Goal: Information Seeking & Learning: Learn about a topic

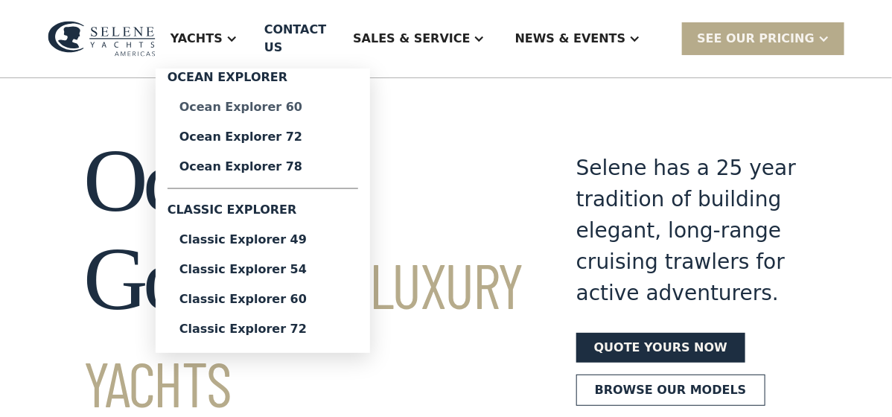
click at [304, 101] on div "Ocean Explorer 60" at bounding box center [262, 107] width 167 height 12
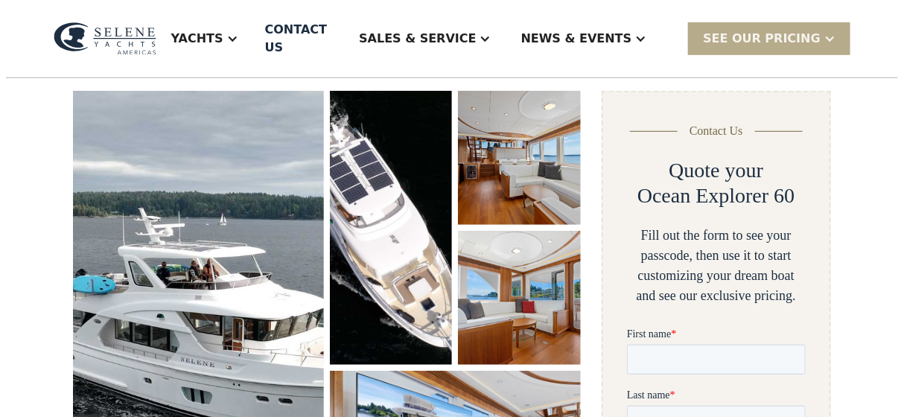
scroll to position [223, 0]
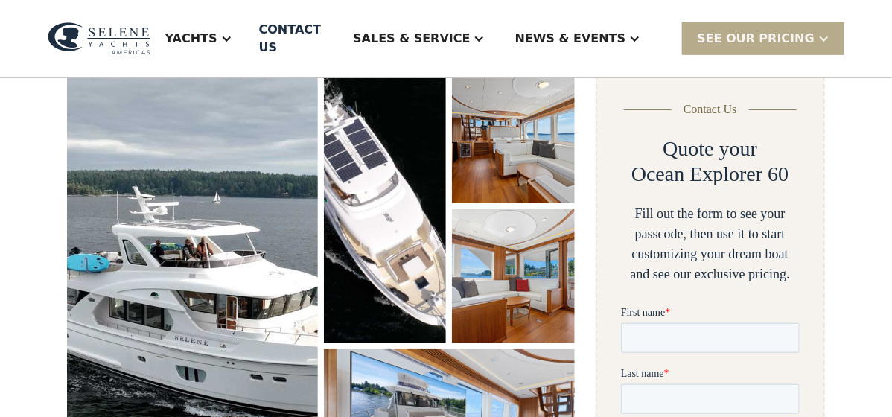
click at [155, 224] on img "open lightbox" at bounding box center [192, 293] width 251 height 448
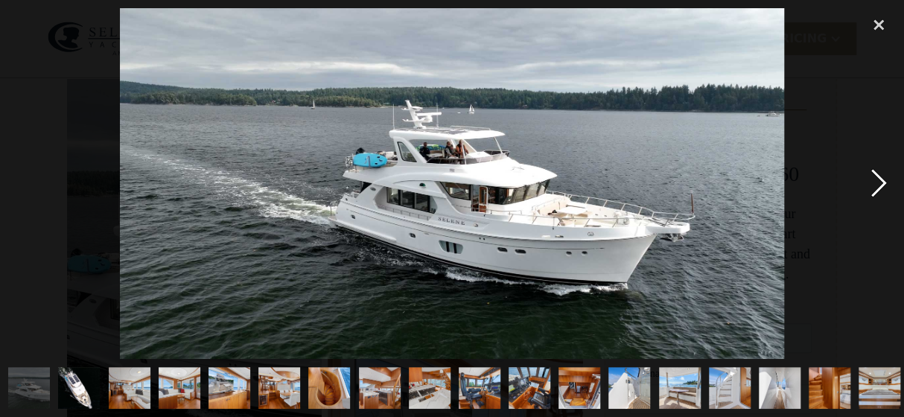
click at [876, 185] on div "next image" at bounding box center [878, 183] width 51 height 350
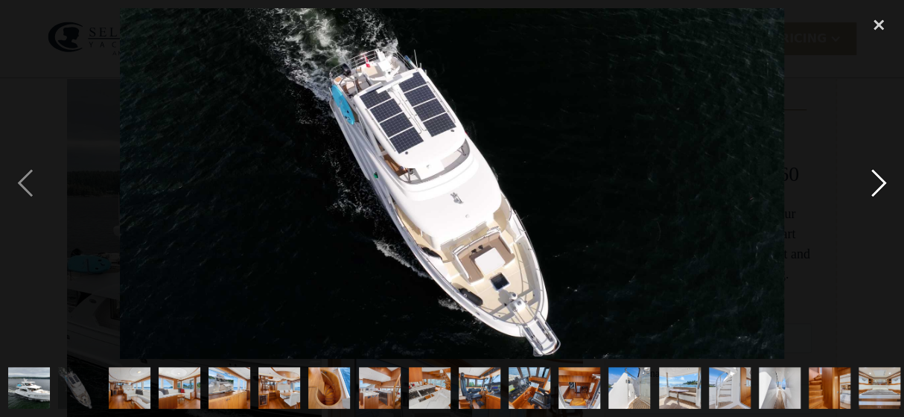
click at [876, 185] on div "next image" at bounding box center [878, 183] width 51 height 350
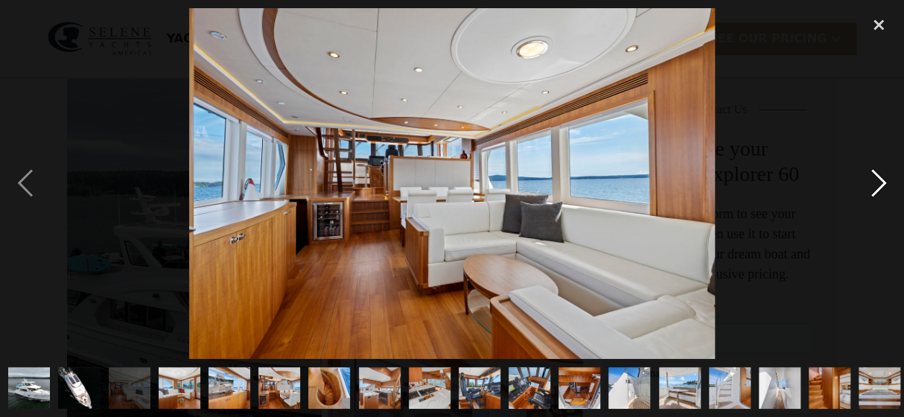
click at [876, 185] on div "next image" at bounding box center [878, 183] width 51 height 350
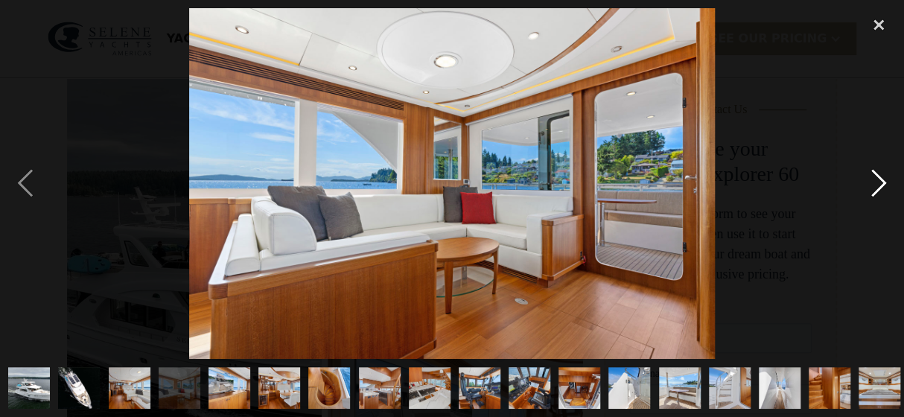
click at [876, 185] on div "next image" at bounding box center [878, 183] width 51 height 350
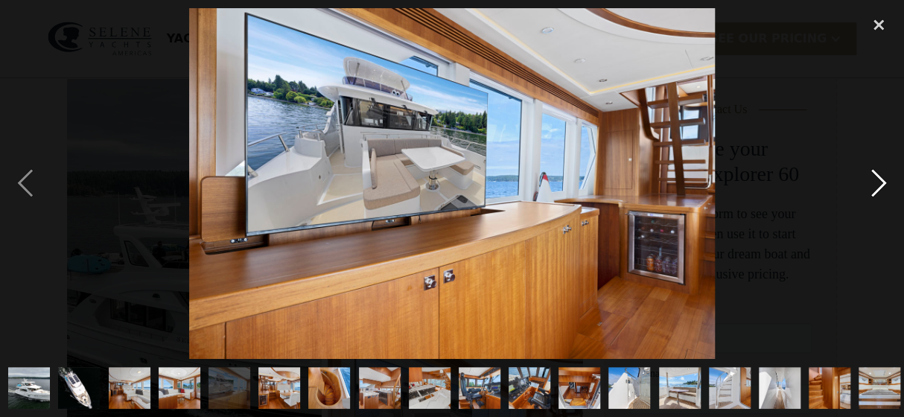
click at [876, 185] on div "next image" at bounding box center [878, 183] width 51 height 350
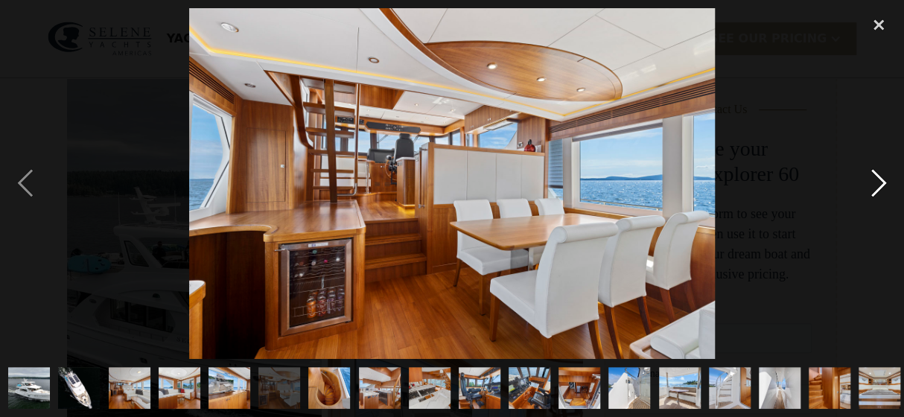
click at [876, 185] on div "next image" at bounding box center [878, 183] width 51 height 350
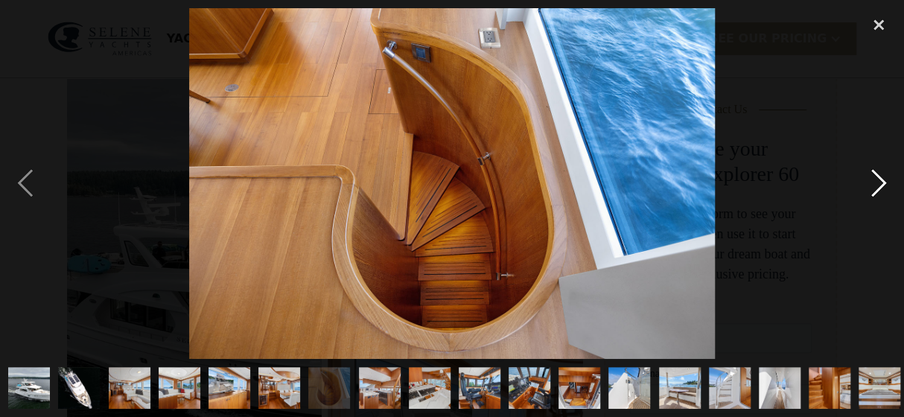
click at [876, 185] on div "next image" at bounding box center [878, 183] width 51 height 350
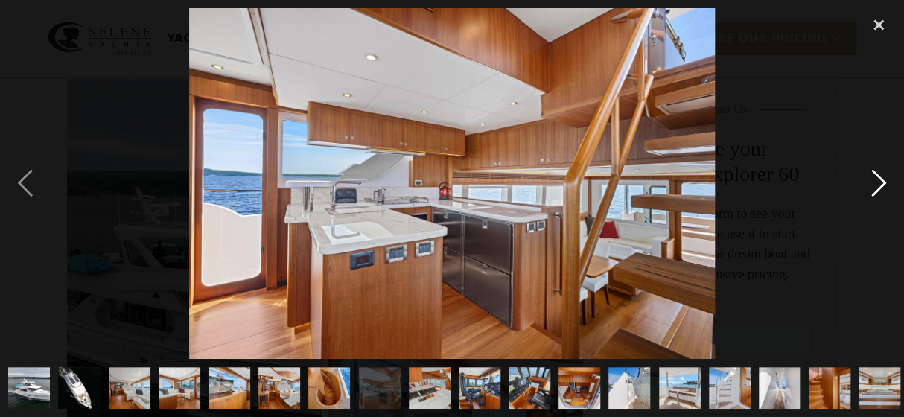
click at [876, 185] on div "next image" at bounding box center [878, 183] width 51 height 350
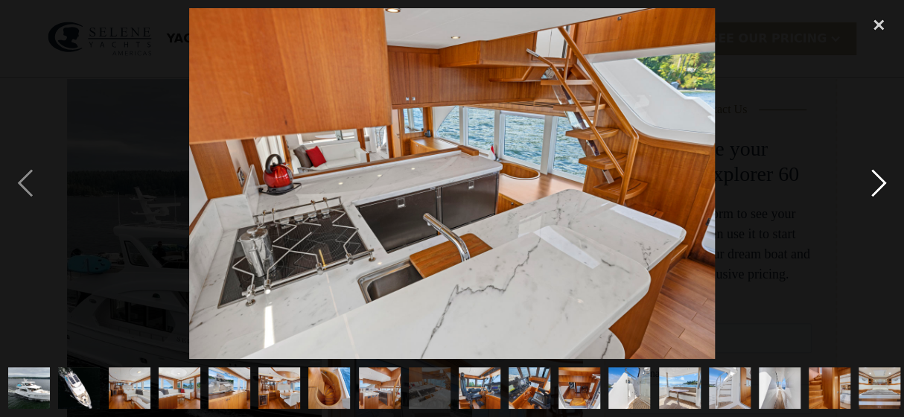
click at [876, 185] on div "next image" at bounding box center [878, 183] width 51 height 350
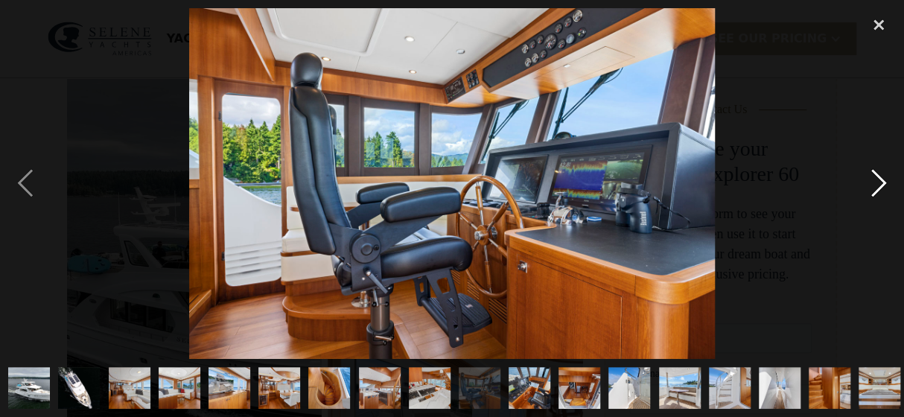
click at [876, 185] on div "next image" at bounding box center [878, 183] width 51 height 350
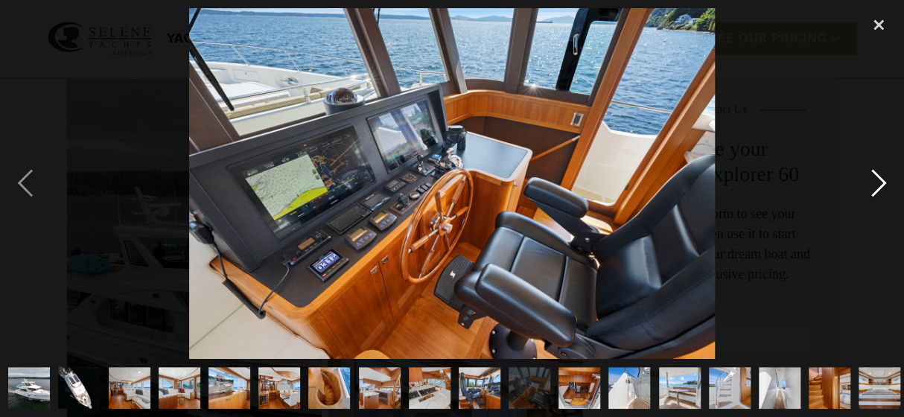
click at [876, 185] on div "next image" at bounding box center [878, 183] width 51 height 350
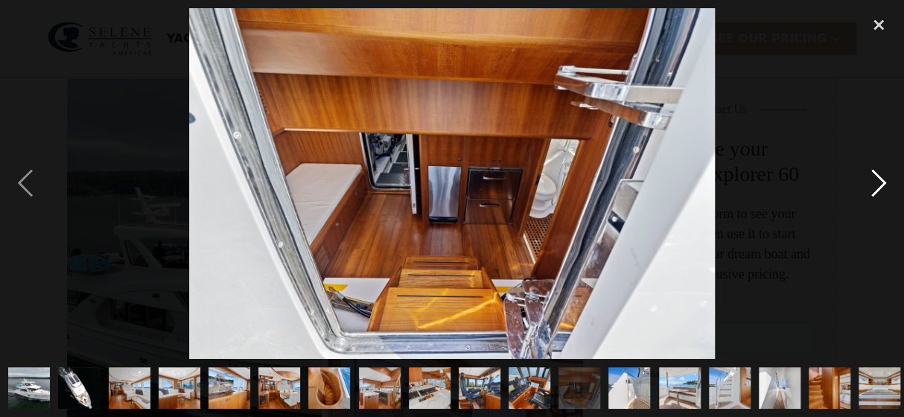
click at [876, 186] on div "next image" at bounding box center [878, 183] width 51 height 350
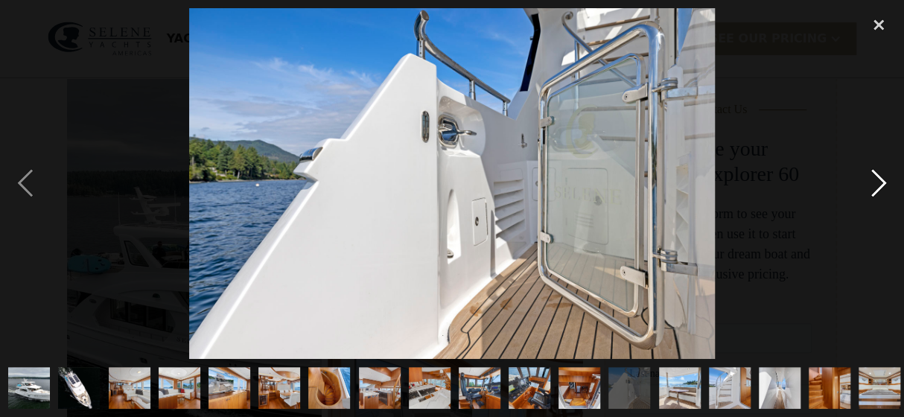
click at [876, 186] on div "next image" at bounding box center [878, 183] width 51 height 350
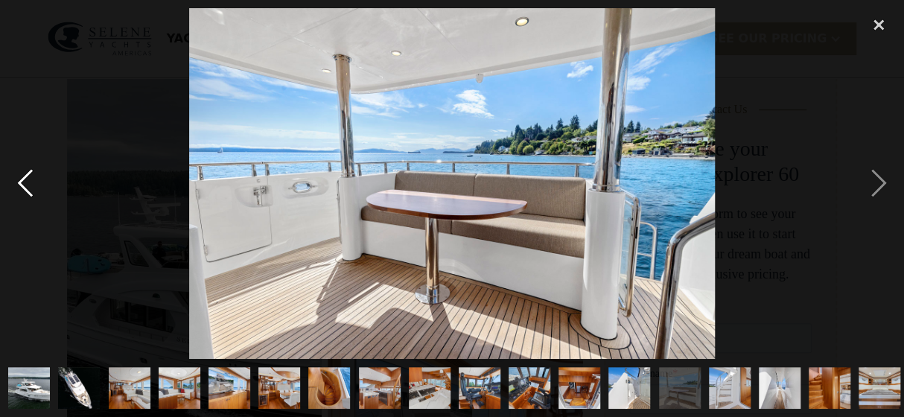
click at [16, 184] on div "previous image" at bounding box center [25, 183] width 51 height 350
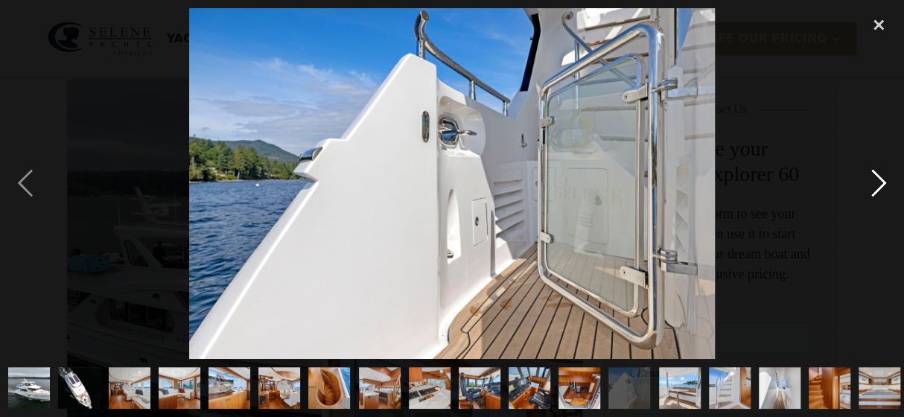
click at [882, 187] on div "next image" at bounding box center [878, 183] width 51 height 350
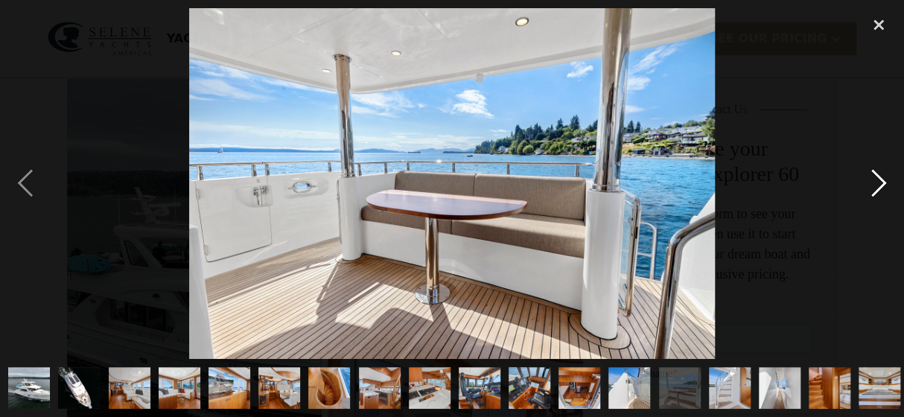
click at [882, 188] on div "next image" at bounding box center [878, 183] width 51 height 350
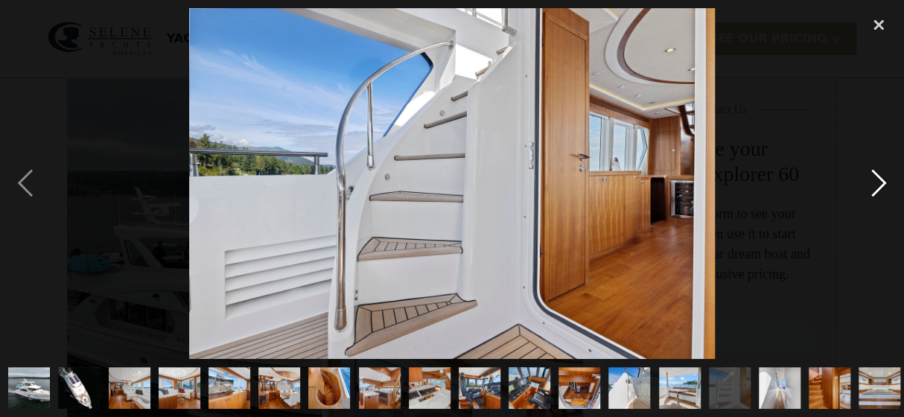
click at [882, 188] on div "next image" at bounding box center [878, 183] width 51 height 350
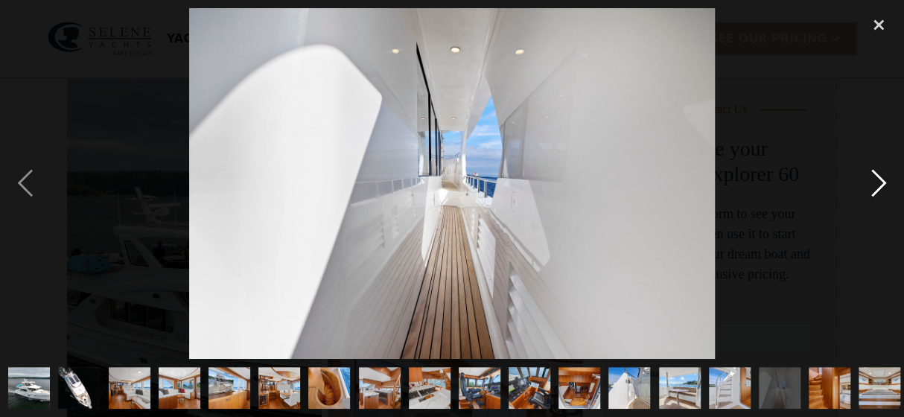
click at [882, 188] on div "next image" at bounding box center [878, 183] width 51 height 350
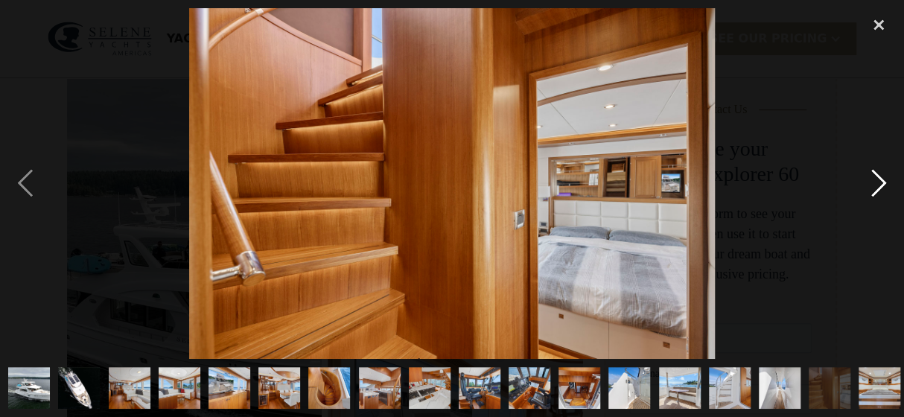
click at [882, 188] on div "next image" at bounding box center [878, 183] width 51 height 350
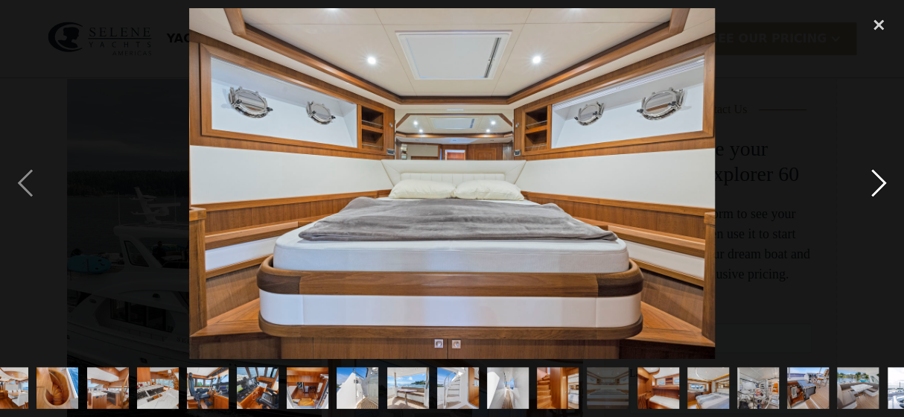
scroll to position [0, 356]
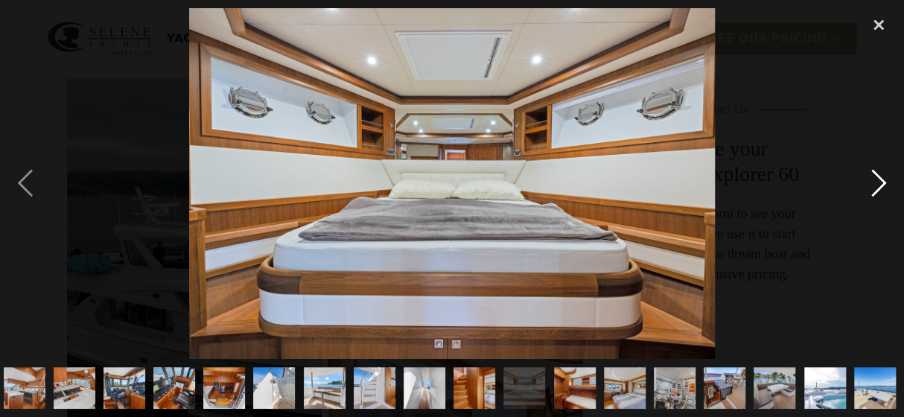
click at [882, 188] on div "next image" at bounding box center [878, 183] width 51 height 350
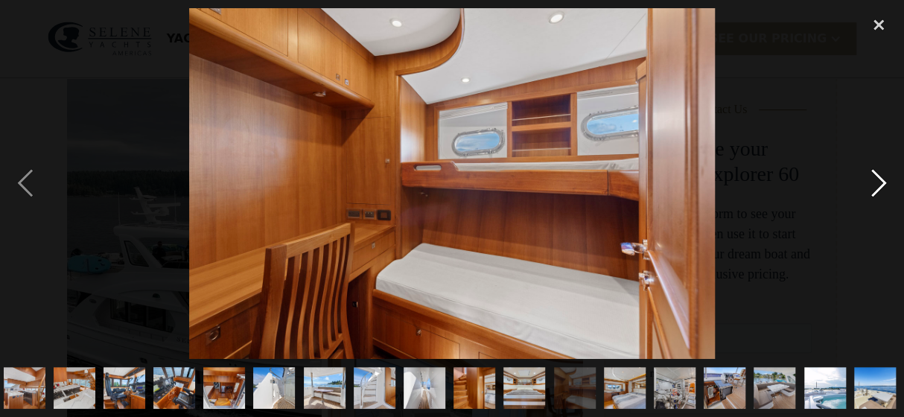
click at [882, 189] on div "next image" at bounding box center [878, 183] width 51 height 350
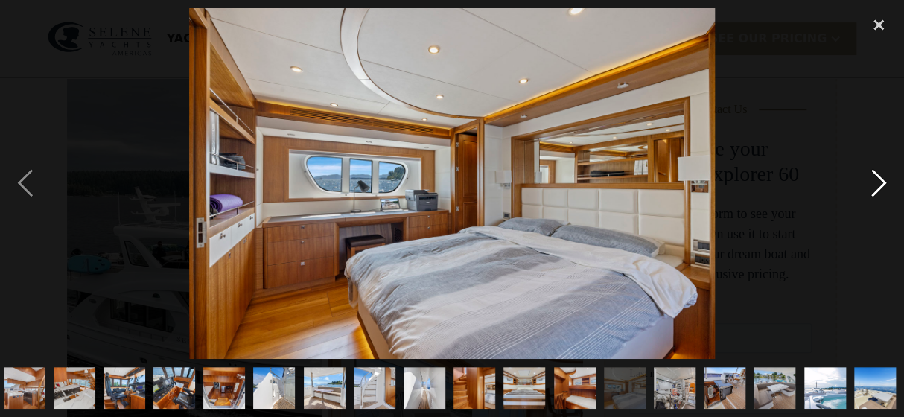
click at [882, 189] on div "next image" at bounding box center [878, 183] width 51 height 350
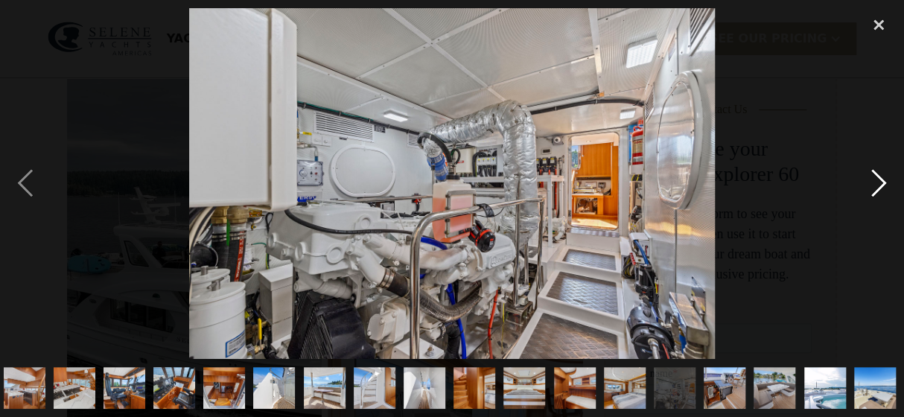
click at [882, 189] on div "next image" at bounding box center [878, 183] width 51 height 350
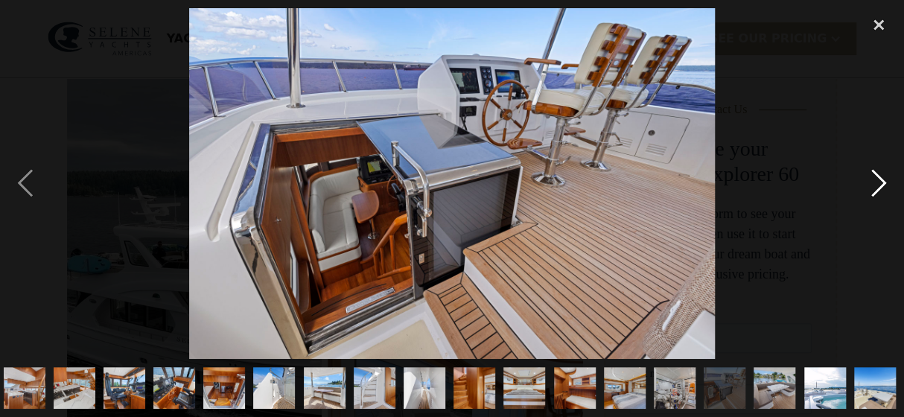
click at [882, 189] on div "next image" at bounding box center [878, 183] width 51 height 350
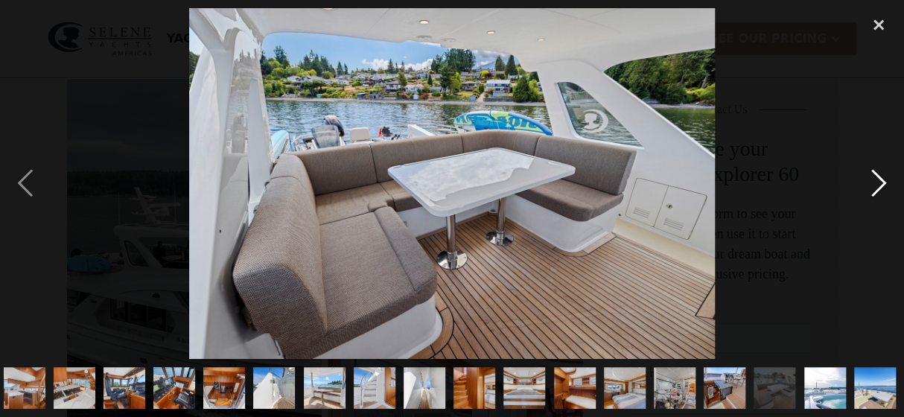
click at [882, 189] on div "next image" at bounding box center [878, 183] width 51 height 350
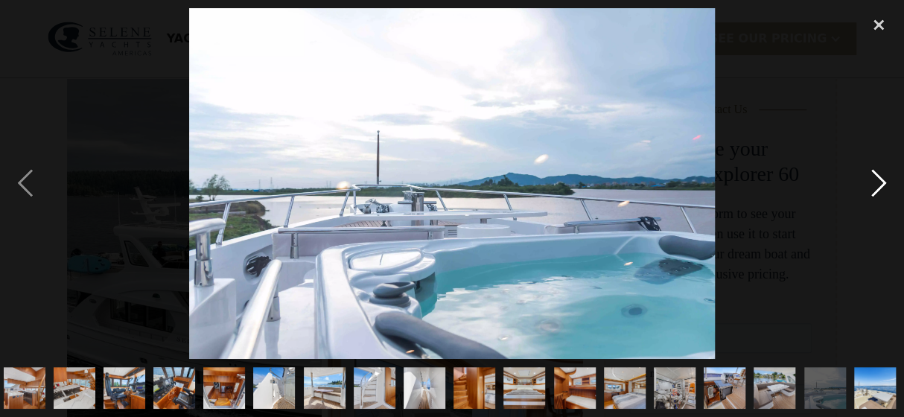
click at [882, 189] on div "next image" at bounding box center [878, 183] width 51 height 350
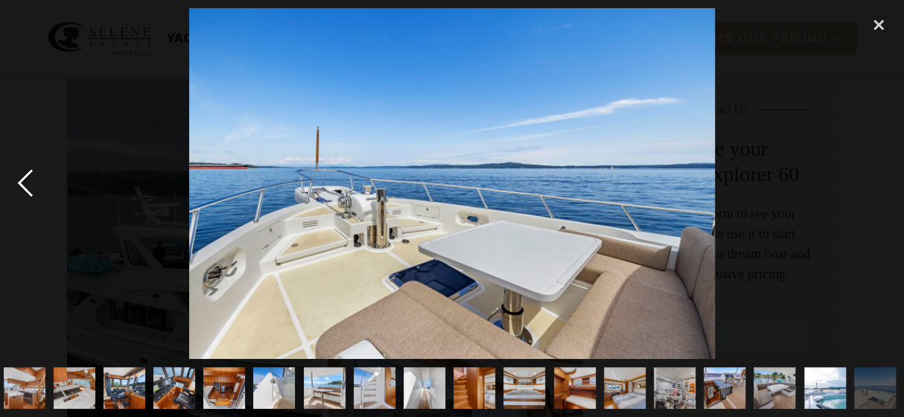
click at [22, 173] on div "previous image" at bounding box center [25, 183] width 51 height 350
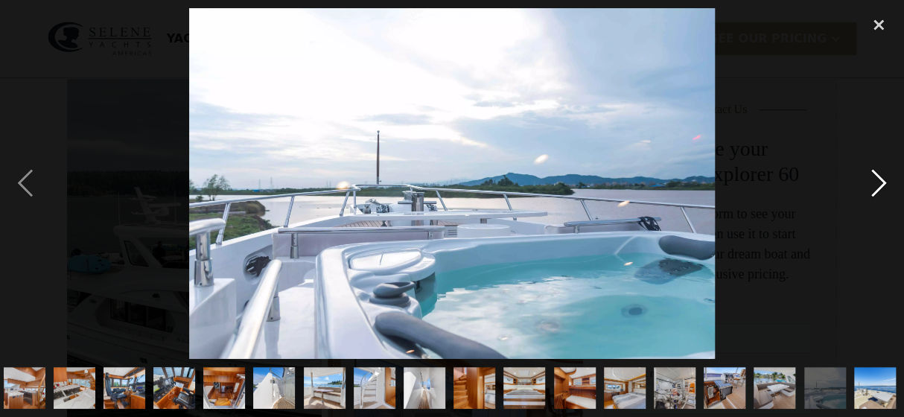
click at [879, 179] on div "next image" at bounding box center [878, 183] width 51 height 350
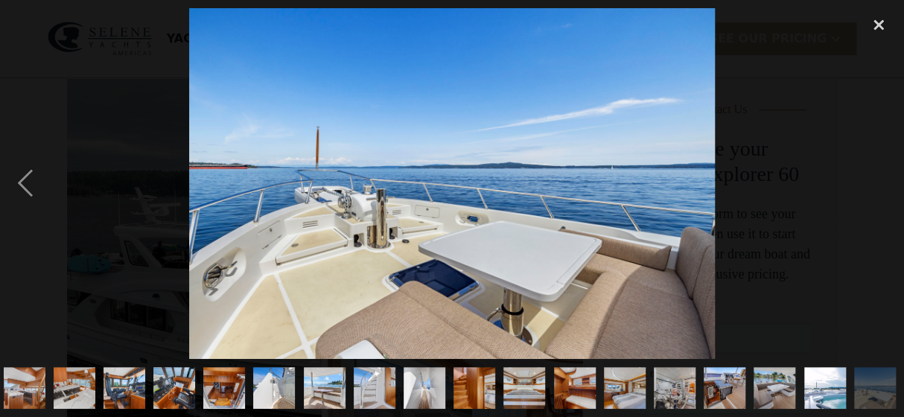
click at [879, 179] on div "next image" at bounding box center [878, 183] width 51 height 350
click at [872, 26] on div "close lightbox" at bounding box center [878, 24] width 51 height 33
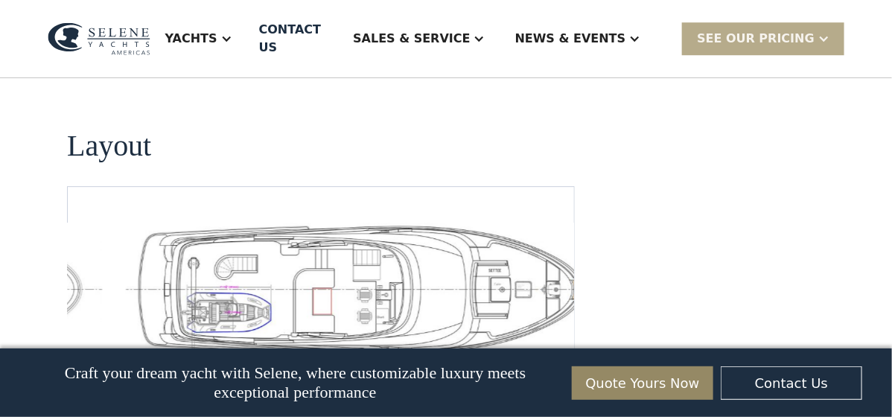
scroll to position [3253, 0]
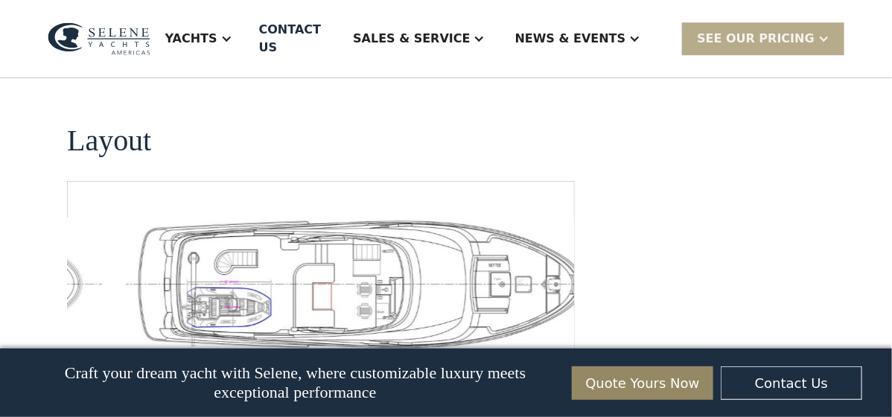
click at [494, 226] on img "open lightbox" at bounding box center [367, 283] width 483 height 133
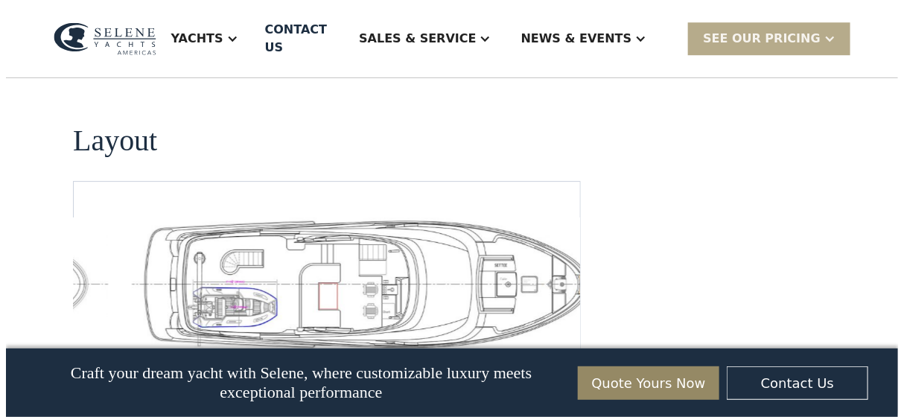
scroll to position [3239, 0]
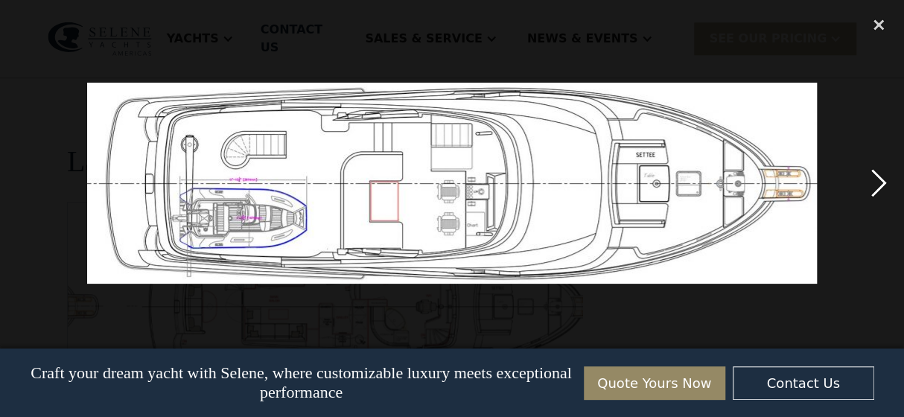
click at [879, 188] on div "next image" at bounding box center [878, 183] width 51 height 350
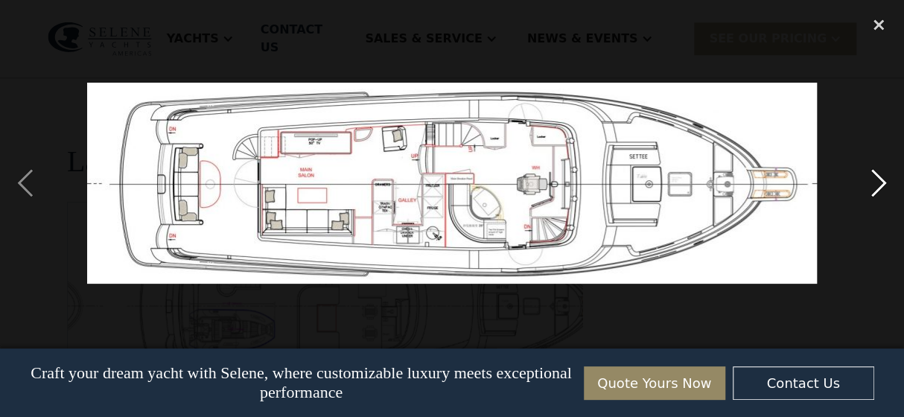
click at [879, 188] on div "next image" at bounding box center [878, 183] width 51 height 350
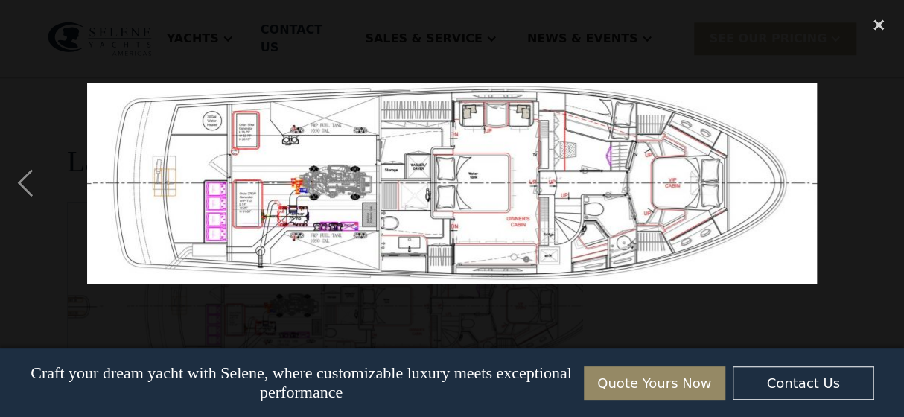
click at [472, 183] on img at bounding box center [452, 183] width 730 height 201
click at [211, 214] on img at bounding box center [452, 183] width 730 height 201
click at [34, 180] on div "previous image" at bounding box center [25, 183] width 51 height 350
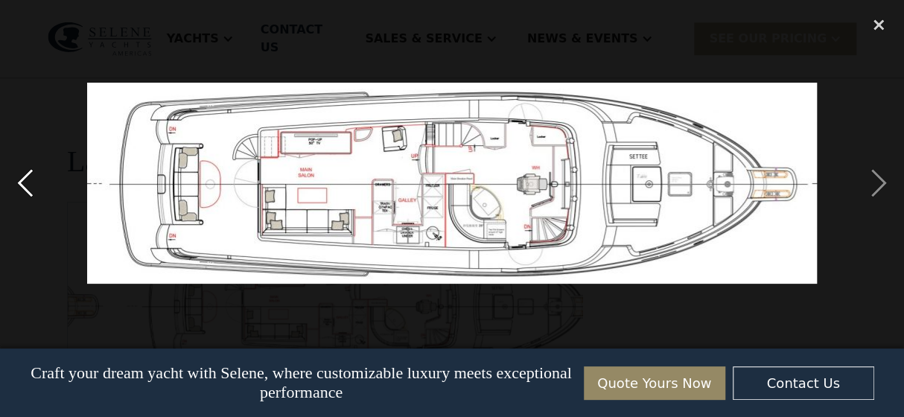
click at [34, 180] on div "previous image" at bounding box center [25, 183] width 51 height 350
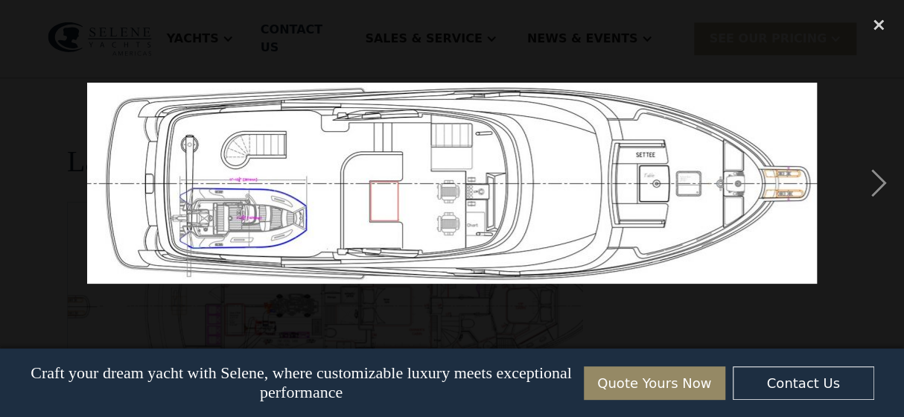
click at [34, 180] on div "previous image" at bounding box center [25, 183] width 51 height 350
click at [875, 24] on div "close lightbox" at bounding box center [878, 24] width 51 height 33
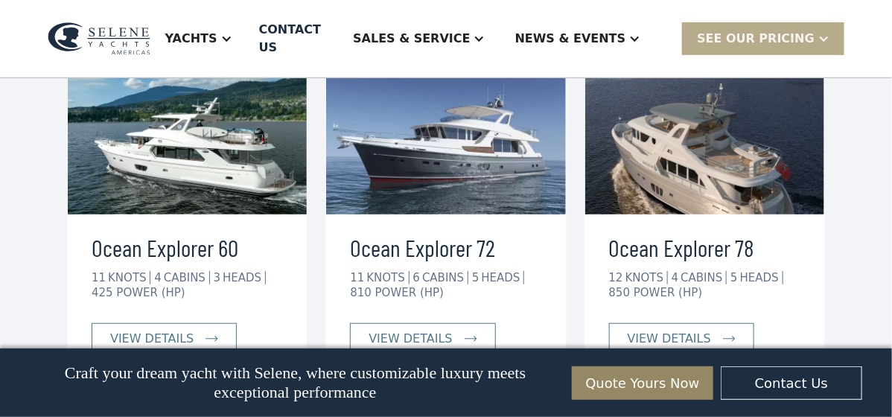
scroll to position [3848, 0]
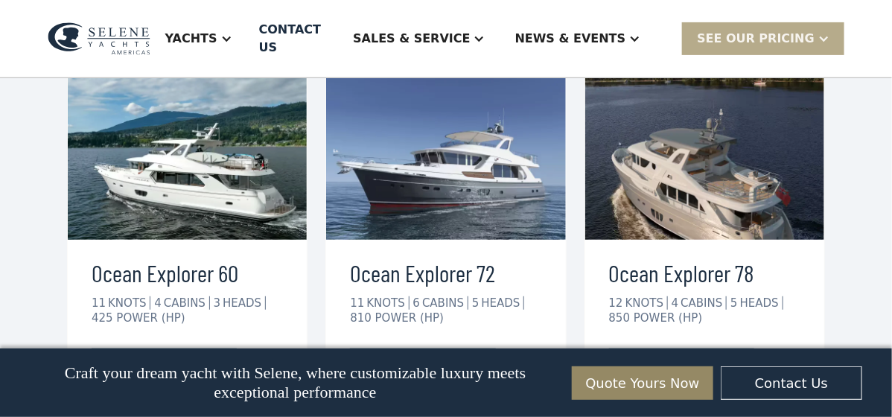
click at [652, 307] on div "Ocean Explorer 78 12 KNOTS 4 CABINS 5 HEADS 850 POWER (HP) view details" at bounding box center [704, 322] width 239 height 164
click at [661, 355] on div "view details" at bounding box center [669, 364] width 83 height 18
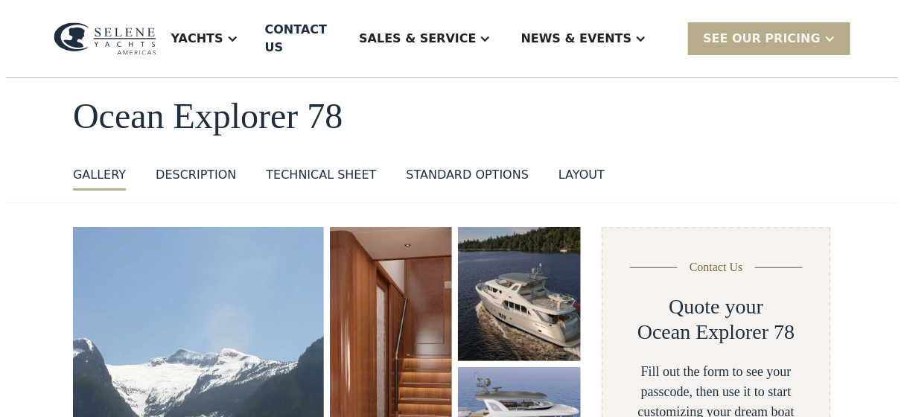
scroll to position [74, 0]
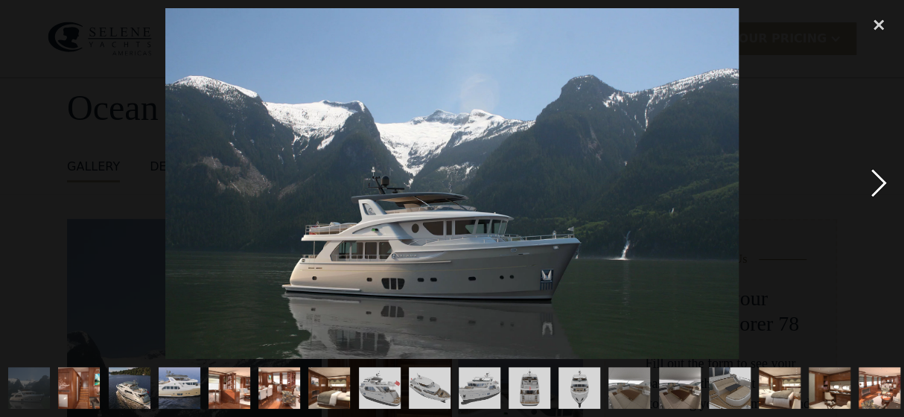
click at [877, 182] on div "next image" at bounding box center [878, 183] width 51 height 350
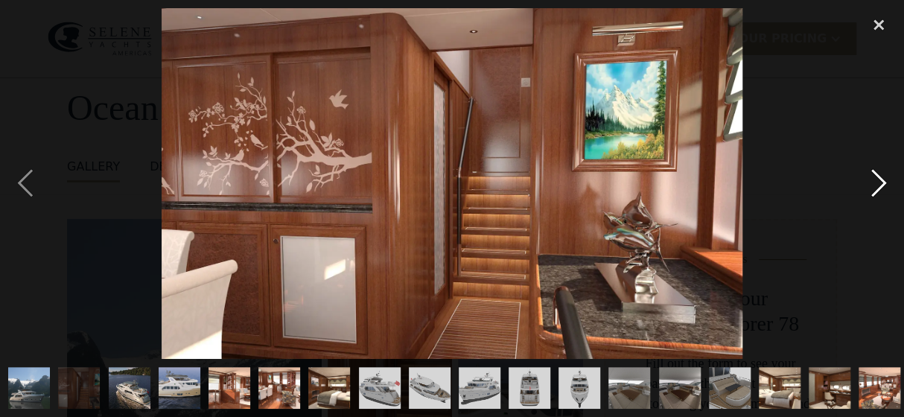
click at [877, 182] on div "next image" at bounding box center [878, 183] width 51 height 350
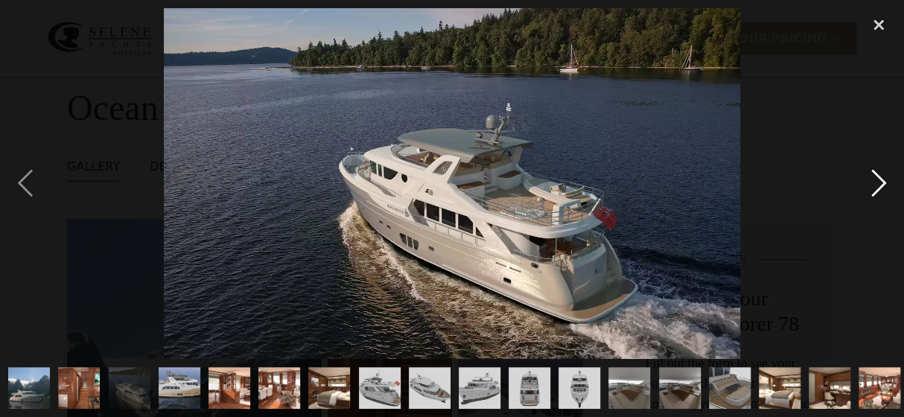
click at [876, 184] on div "next image" at bounding box center [878, 183] width 51 height 350
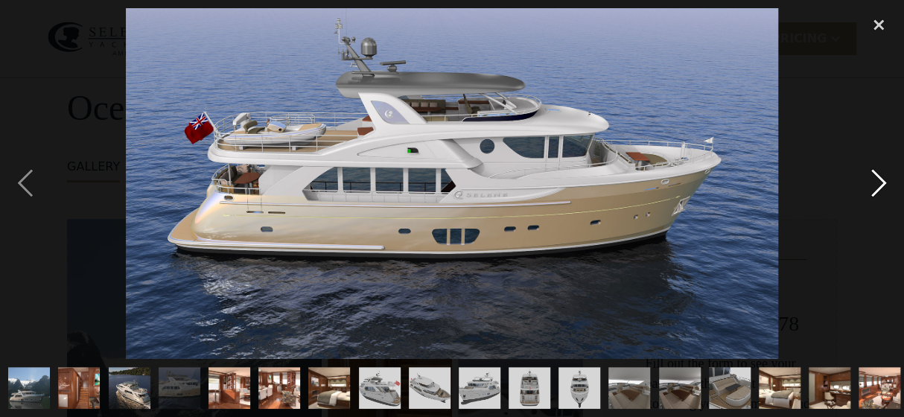
click at [877, 186] on div "next image" at bounding box center [878, 183] width 51 height 350
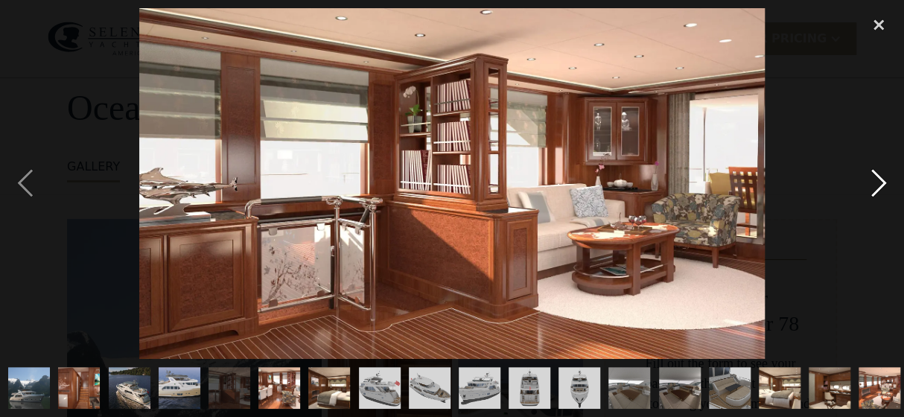
click at [879, 181] on div "next image" at bounding box center [878, 183] width 51 height 350
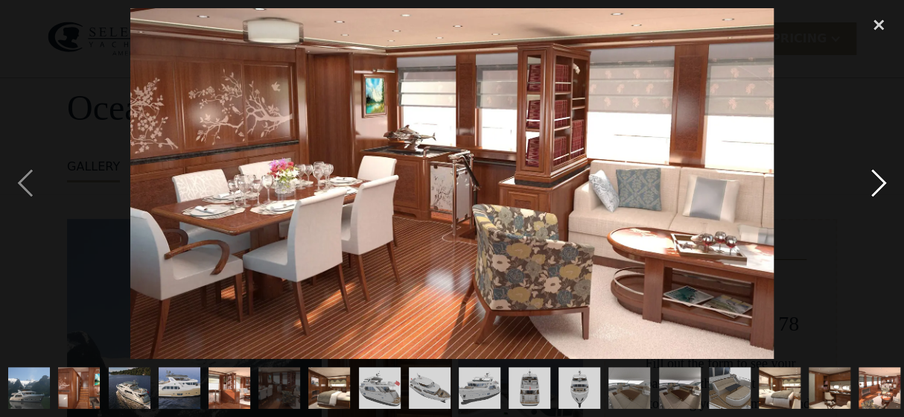
click at [879, 181] on div "next image" at bounding box center [878, 183] width 51 height 350
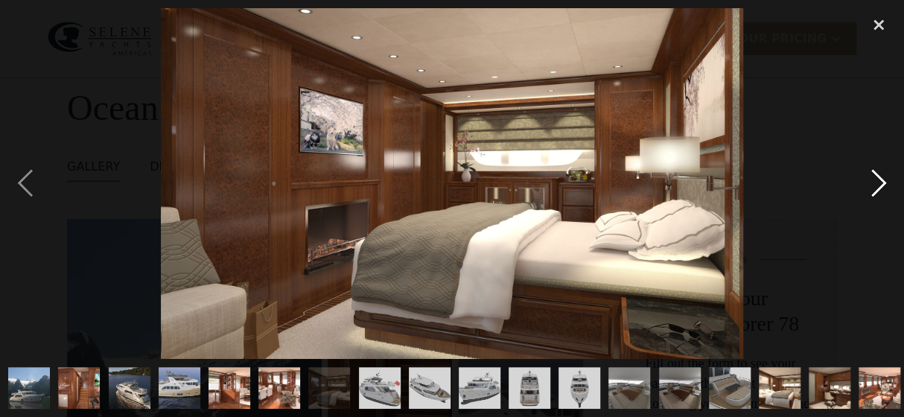
click at [879, 182] on div "next image" at bounding box center [878, 183] width 51 height 350
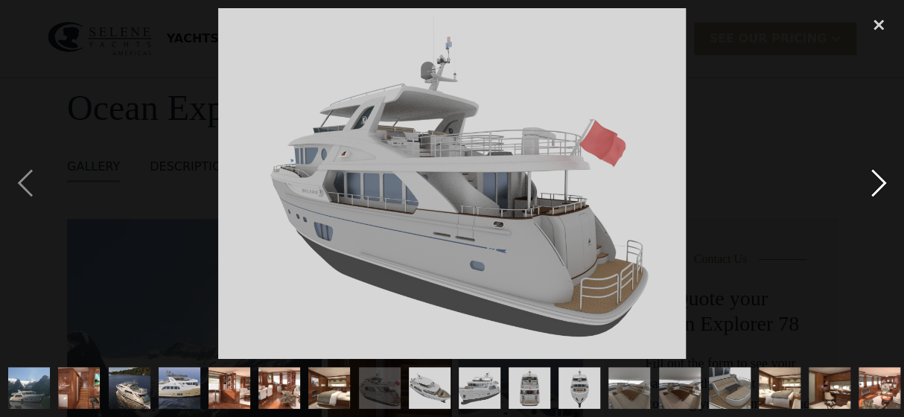
click at [879, 182] on div "next image" at bounding box center [878, 183] width 51 height 350
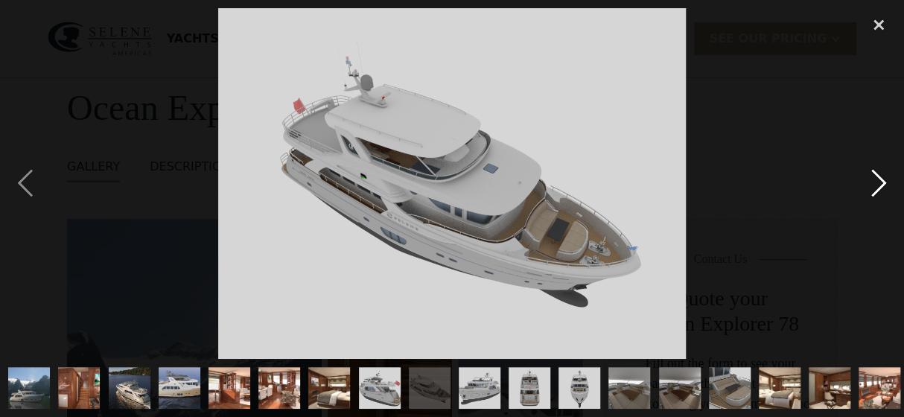
click at [879, 182] on div "next image" at bounding box center [878, 183] width 51 height 350
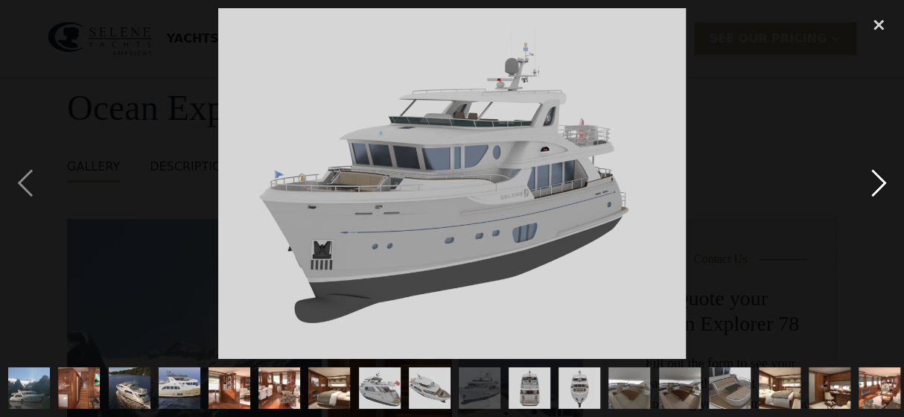
click at [879, 182] on div "next image" at bounding box center [878, 183] width 51 height 350
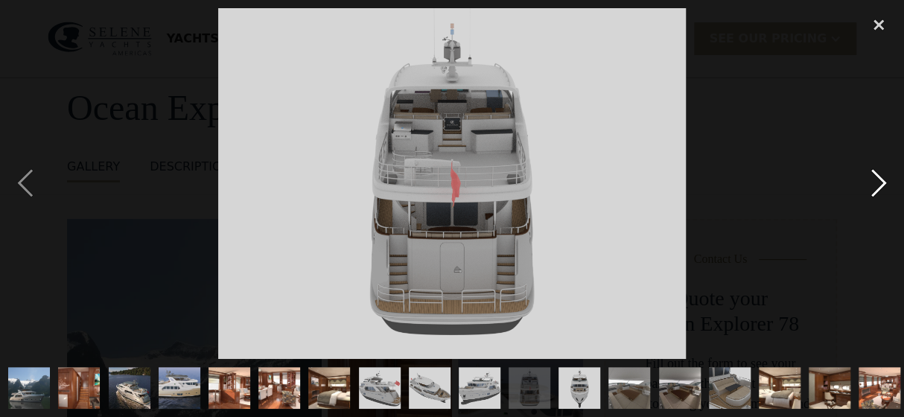
click at [879, 182] on div "next image" at bounding box center [878, 183] width 51 height 350
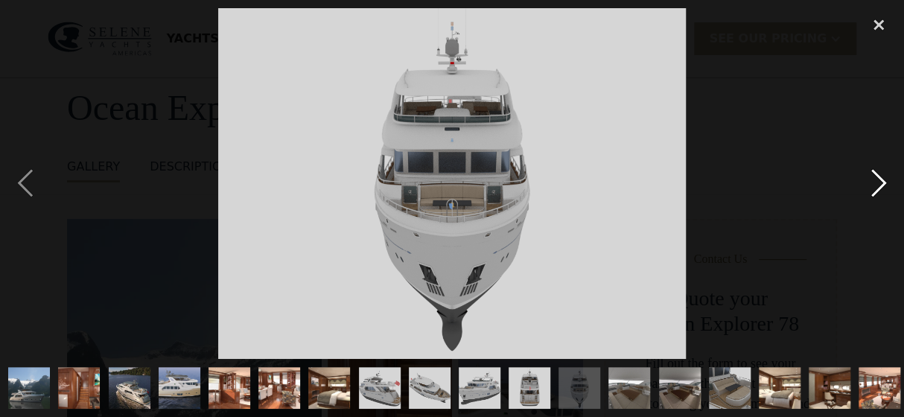
click at [879, 182] on div "next image" at bounding box center [878, 183] width 51 height 350
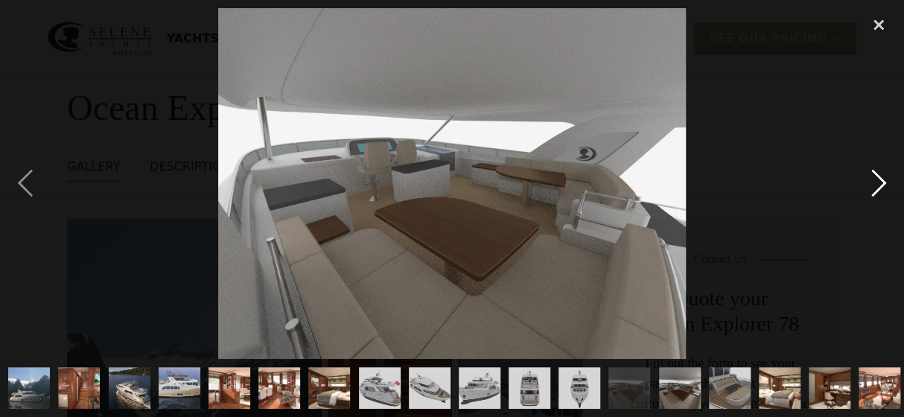
click at [879, 182] on div "next image" at bounding box center [878, 183] width 51 height 350
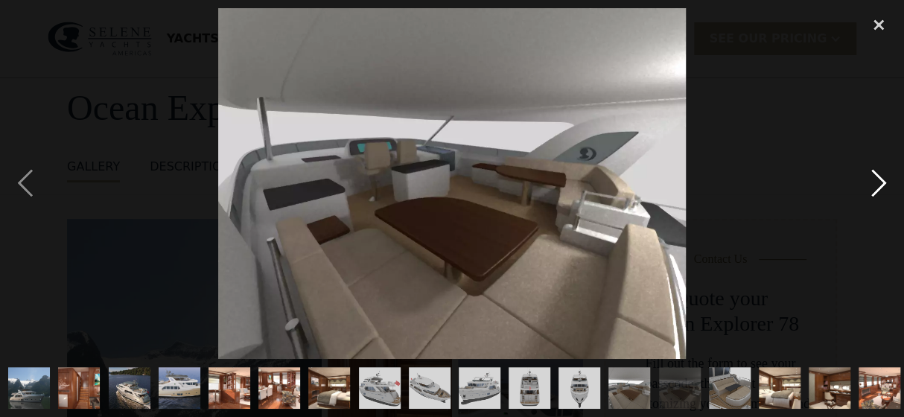
click at [879, 182] on div "next image" at bounding box center [878, 183] width 51 height 350
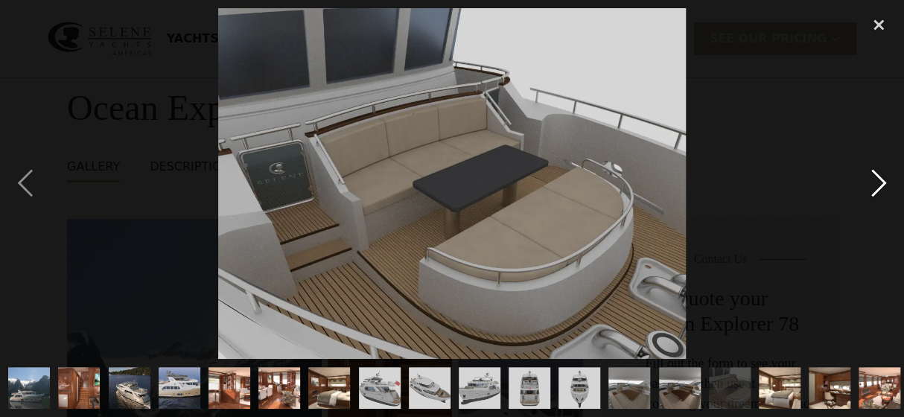
click at [879, 182] on div "next image" at bounding box center [878, 183] width 51 height 350
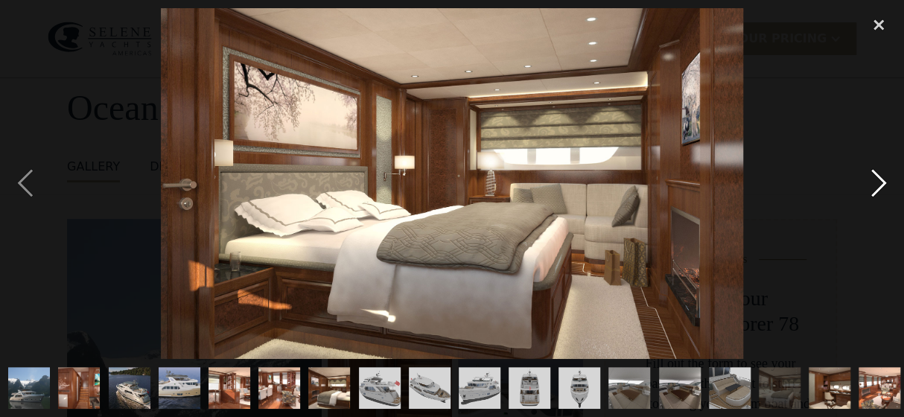
click at [879, 182] on div "next image" at bounding box center [878, 183] width 51 height 350
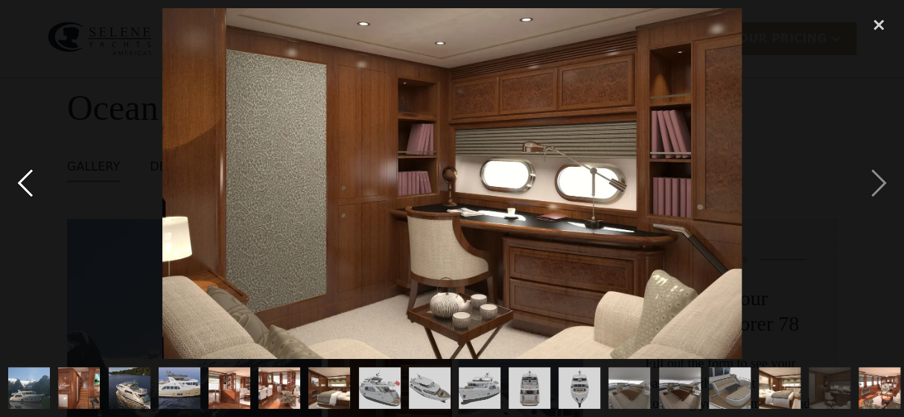
click at [19, 181] on div "previous image" at bounding box center [25, 183] width 51 height 350
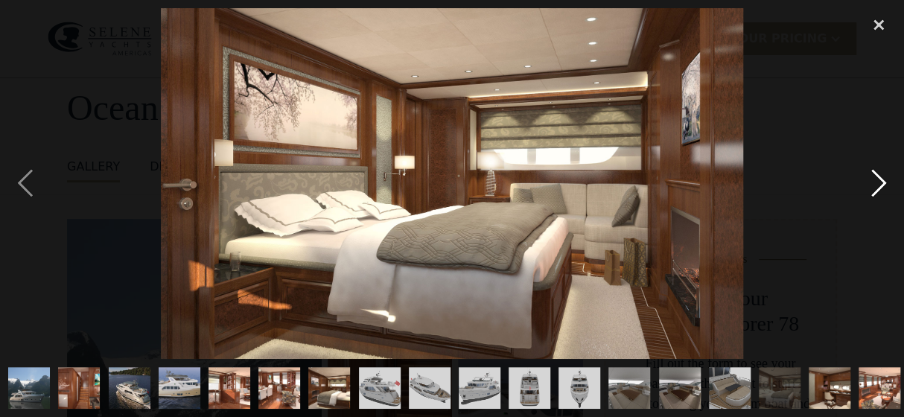
click at [882, 184] on div "next image" at bounding box center [878, 183] width 51 height 350
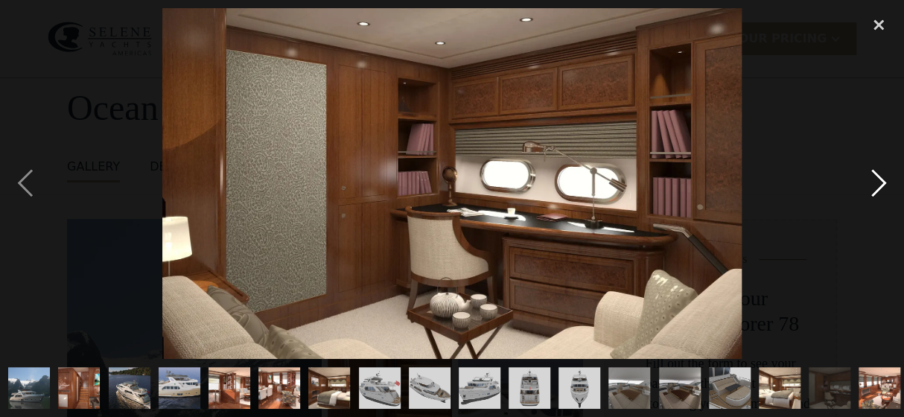
click at [882, 184] on div "next image" at bounding box center [878, 183] width 51 height 350
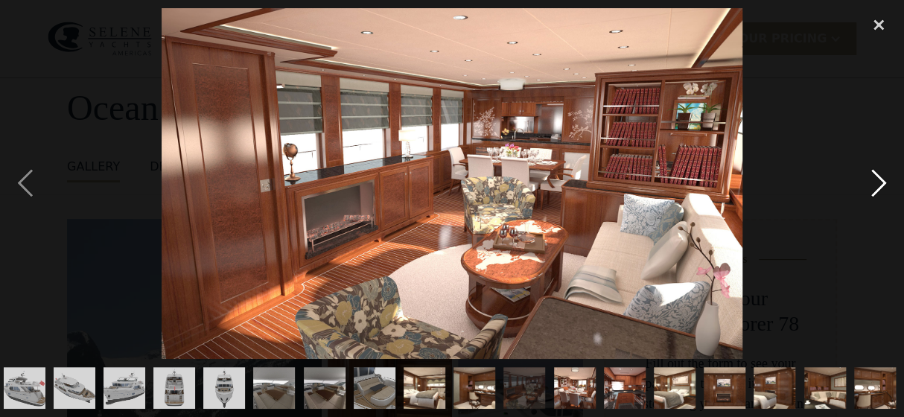
scroll to position [0, 356]
click at [882, 184] on div "next image" at bounding box center [878, 183] width 51 height 350
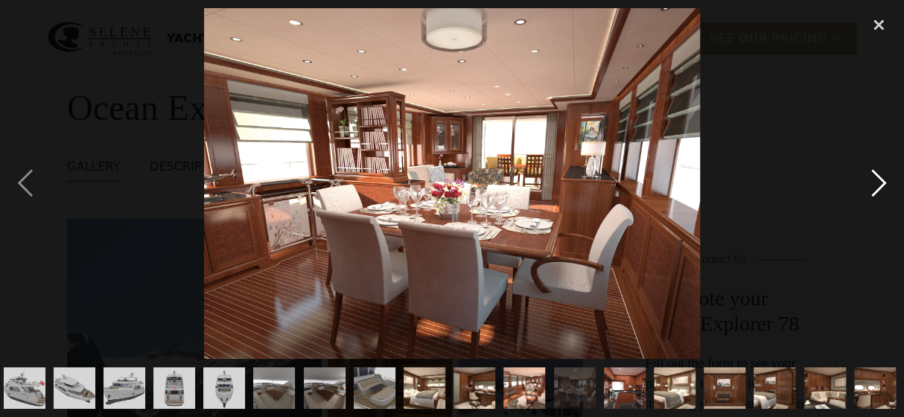
click at [882, 184] on div "next image" at bounding box center [878, 183] width 51 height 350
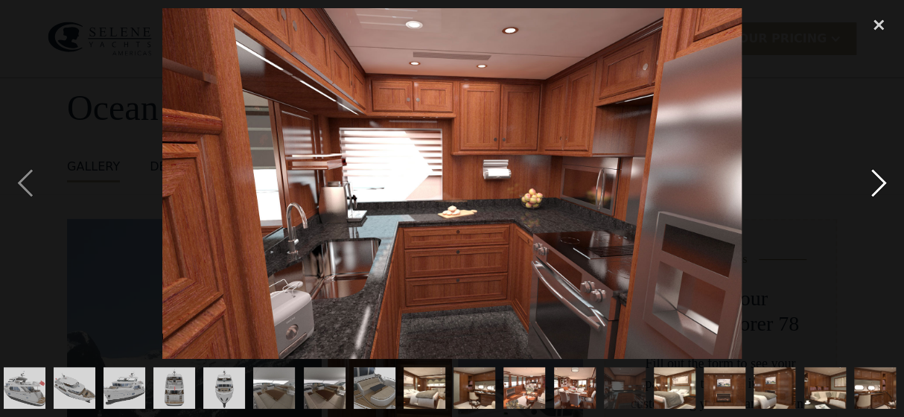
click at [882, 184] on div "next image" at bounding box center [878, 183] width 51 height 350
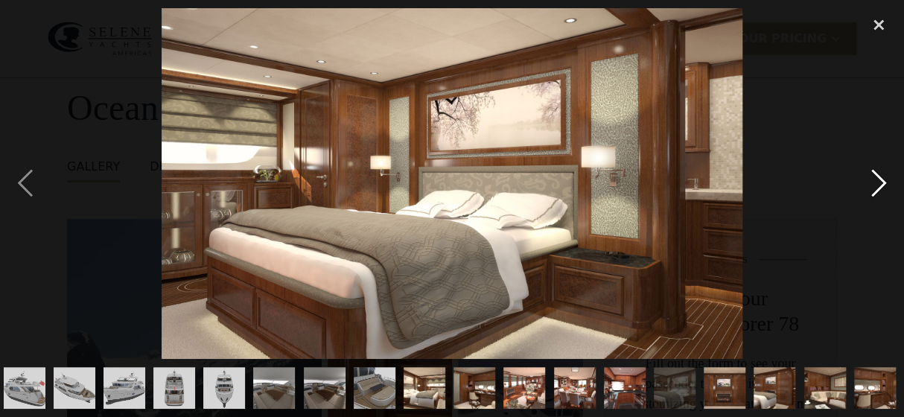
click at [882, 184] on div "next image" at bounding box center [878, 183] width 51 height 350
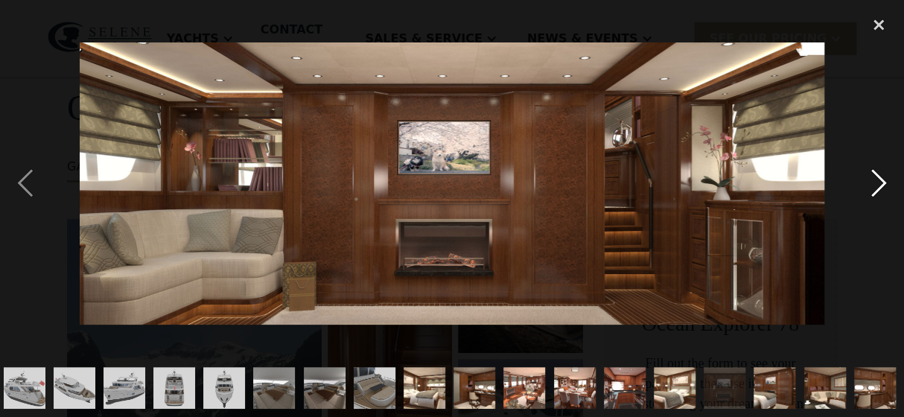
click at [882, 184] on div "next image" at bounding box center [878, 183] width 51 height 350
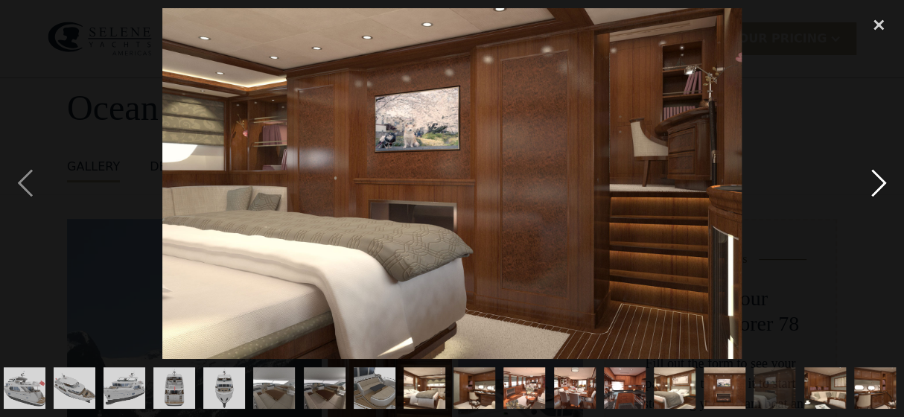
click at [882, 184] on div "next image" at bounding box center [878, 183] width 51 height 350
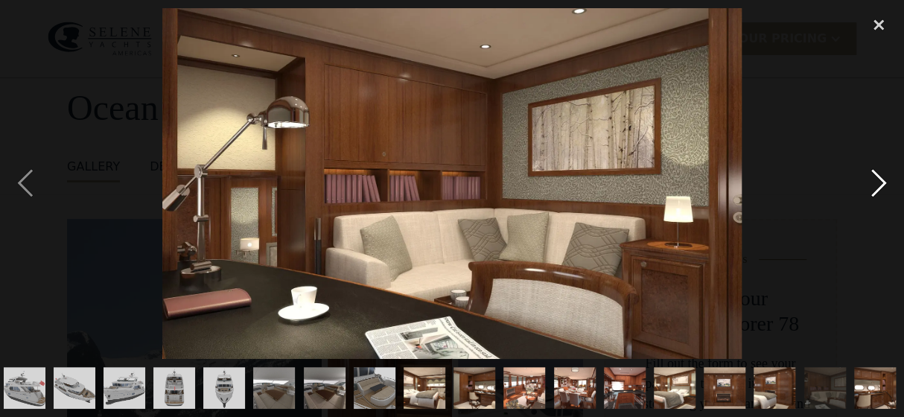
click at [882, 184] on div "next image" at bounding box center [878, 183] width 51 height 350
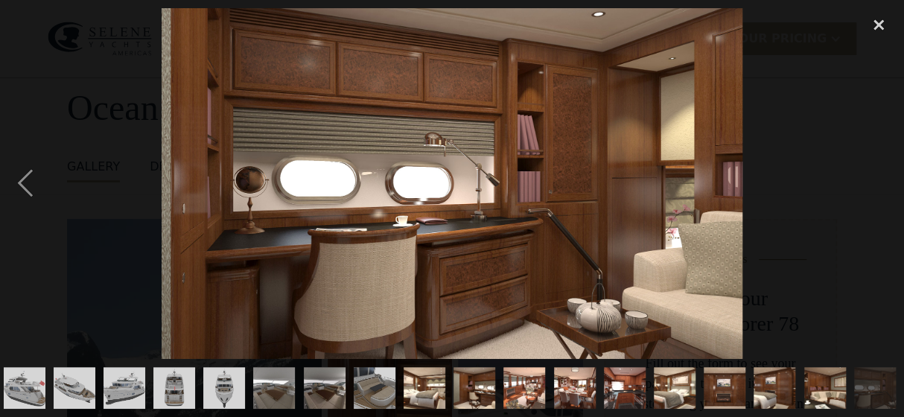
click at [882, 184] on div "next image" at bounding box center [878, 183] width 51 height 350
click at [875, 22] on div "close lightbox" at bounding box center [878, 24] width 51 height 33
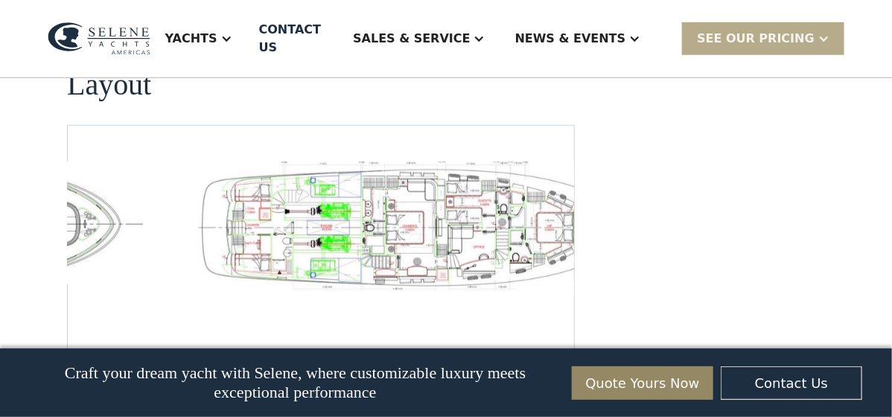
scroll to position [2210, 0]
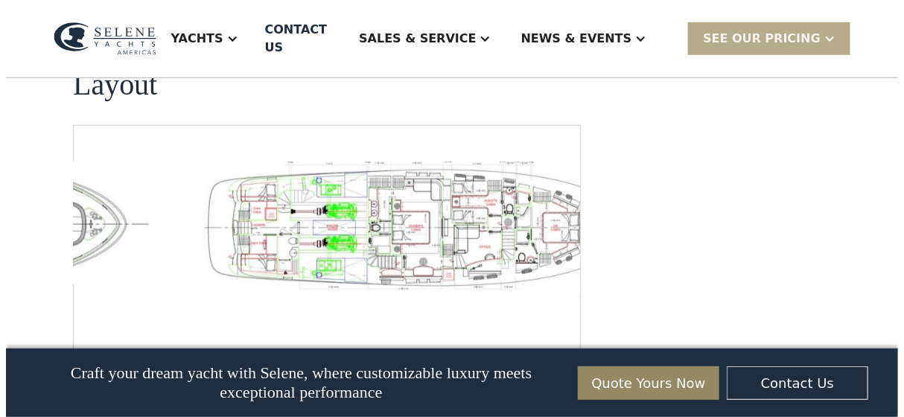
scroll to position [2216, 0]
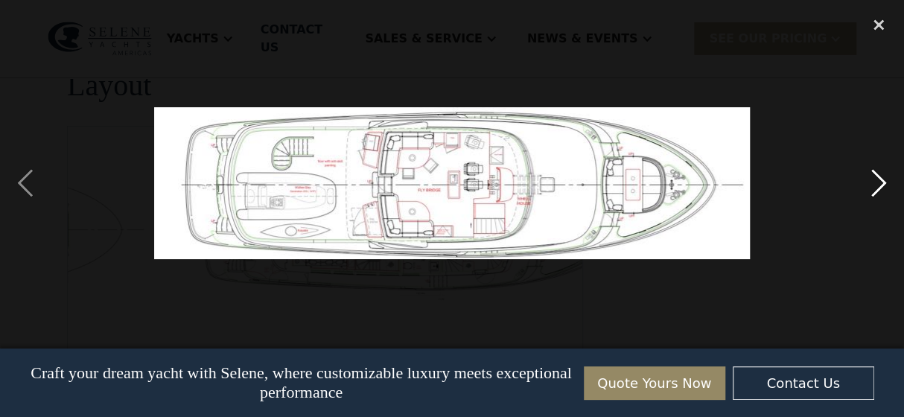
click at [877, 175] on div "next image" at bounding box center [878, 183] width 51 height 350
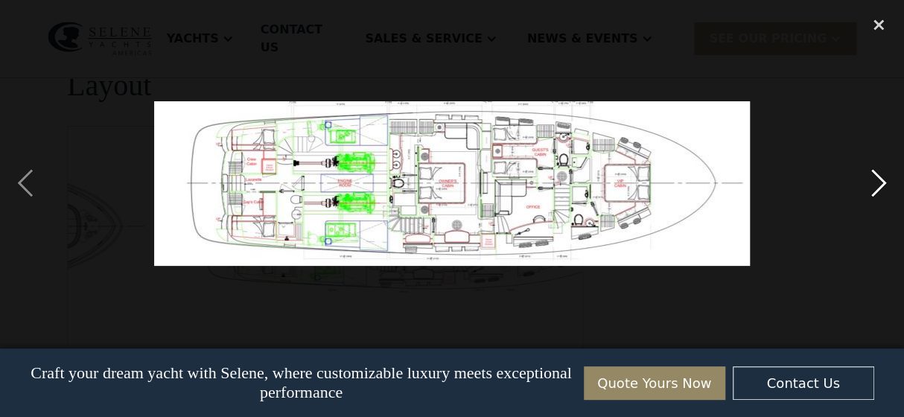
click at [885, 179] on div "next image" at bounding box center [878, 183] width 51 height 350
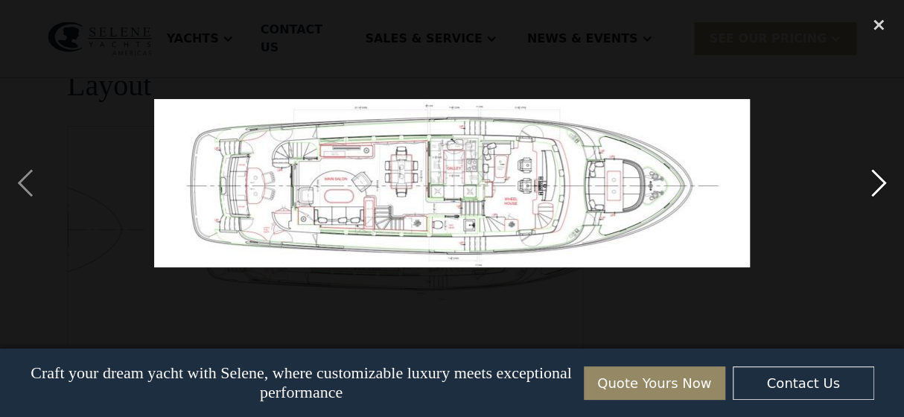
click at [878, 180] on div "next image" at bounding box center [878, 183] width 51 height 350
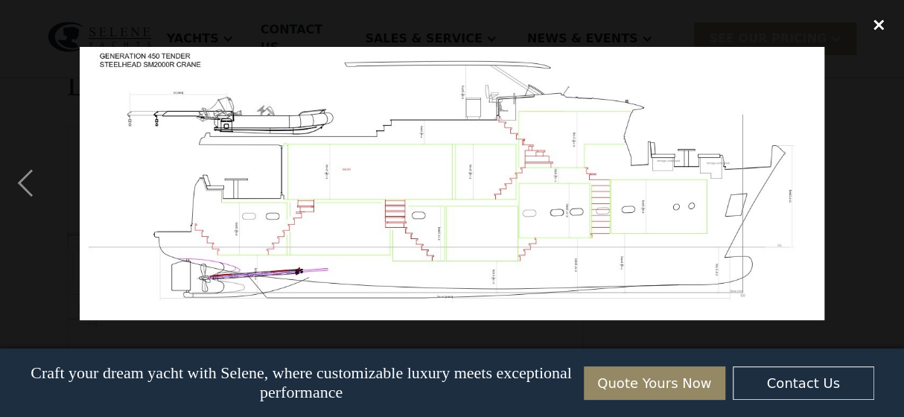
click at [881, 19] on div "close lightbox" at bounding box center [878, 24] width 51 height 33
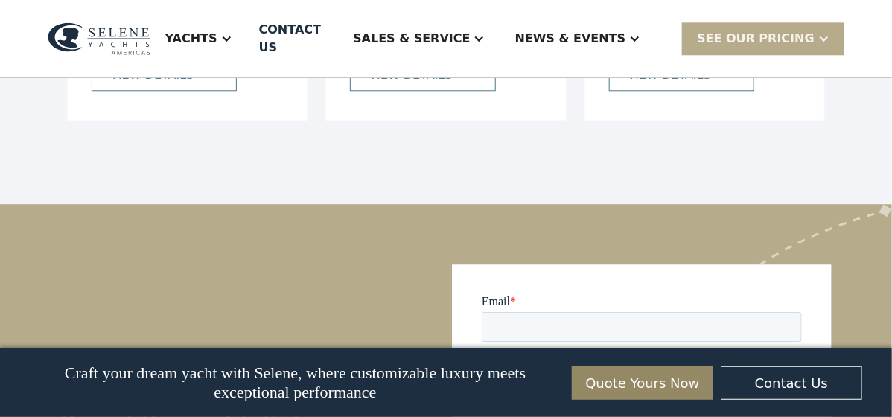
scroll to position [3179, 0]
